Goal: Navigation & Orientation: Go to known website

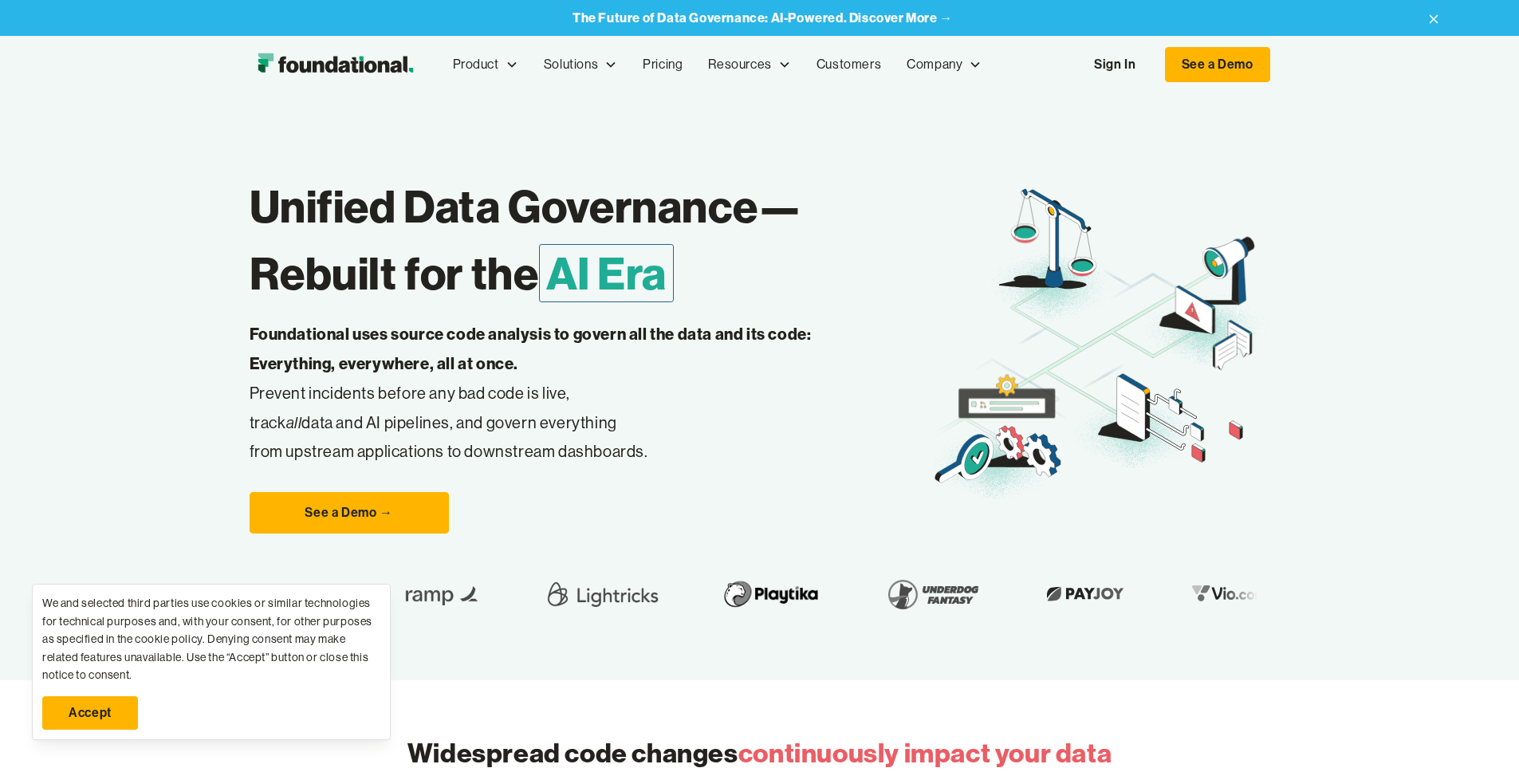
click at [108, 714] on link "Accept" at bounding box center [90, 712] width 96 height 33
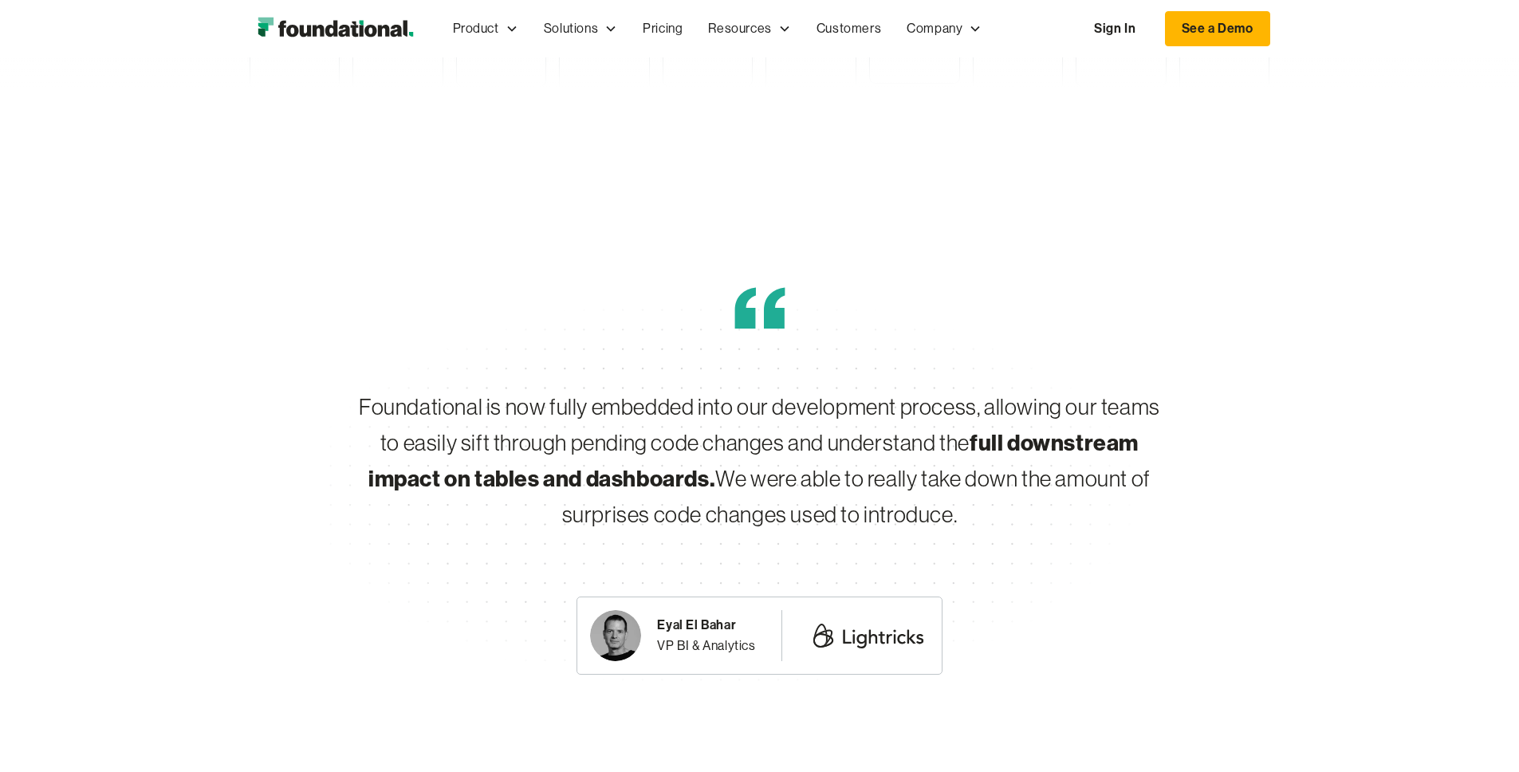
scroll to position [4488, 0]
click at [1152, 18] on link "Sign In" at bounding box center [1114, 28] width 73 height 33
click at [1152, 25] on link "Sign In" at bounding box center [1114, 28] width 73 height 33
